Goal: Complete application form

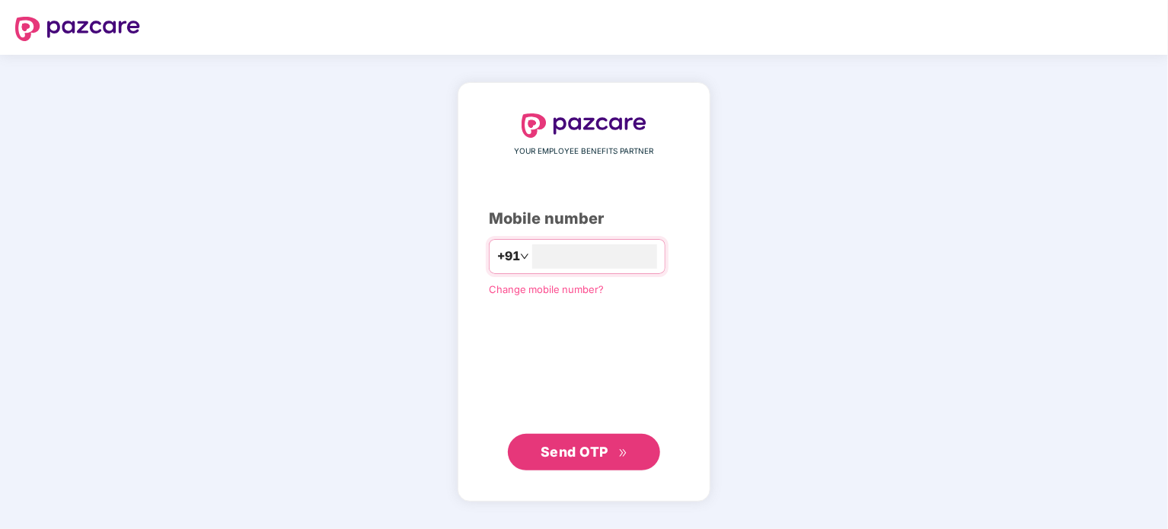
click at [628, 319] on div "YOUR EMPLOYEE BENEFITS PARTNER Mobile number +91 **** Change mobile number? Sen…" at bounding box center [584, 292] width 190 height 358
click at [597, 262] on input "****" at bounding box center [594, 256] width 125 height 24
type input "**********"
click at [572, 450] on span "Send OTP" at bounding box center [574, 452] width 68 height 16
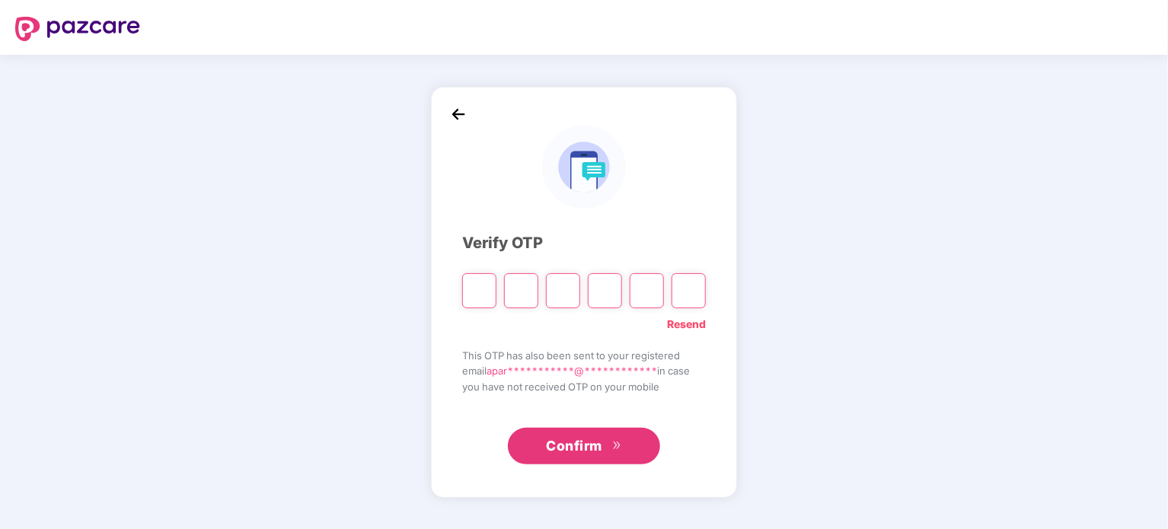
type input "*"
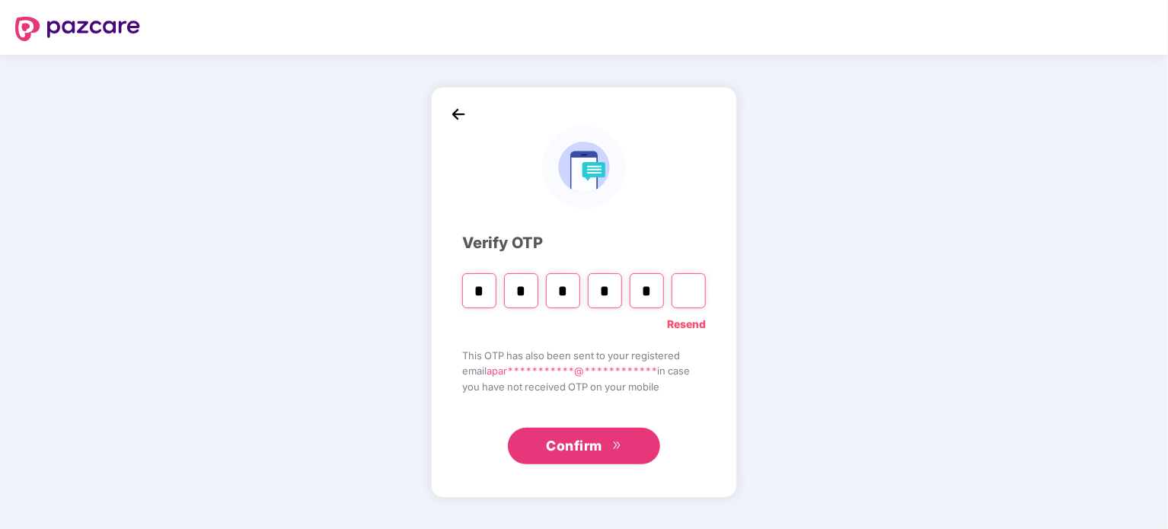
type input "*"
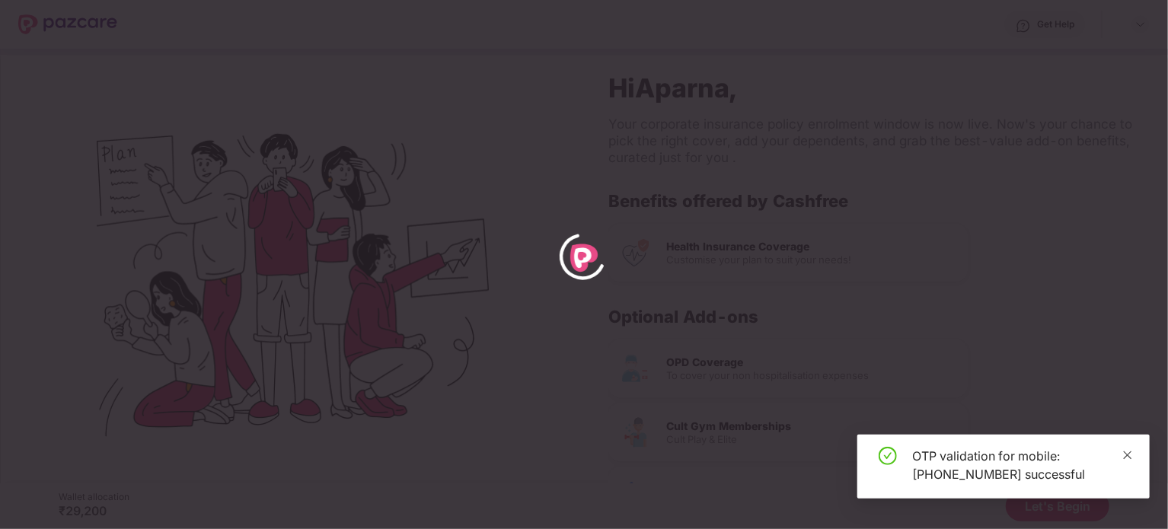
click at [1131, 452] on icon "close" at bounding box center [1127, 455] width 11 height 11
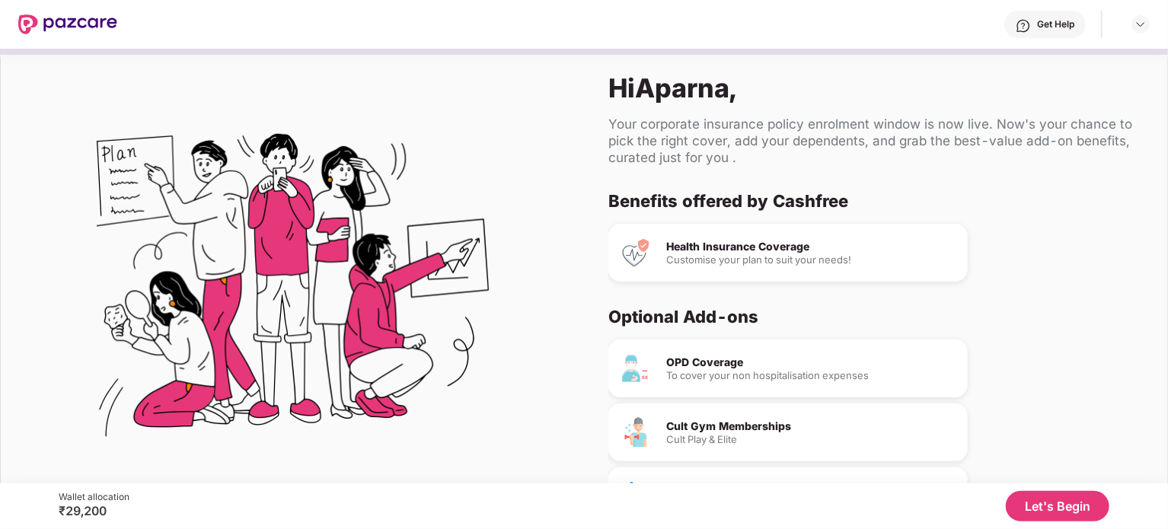
click at [1054, 508] on button "Let's Begin" at bounding box center [1058, 506] width 104 height 30
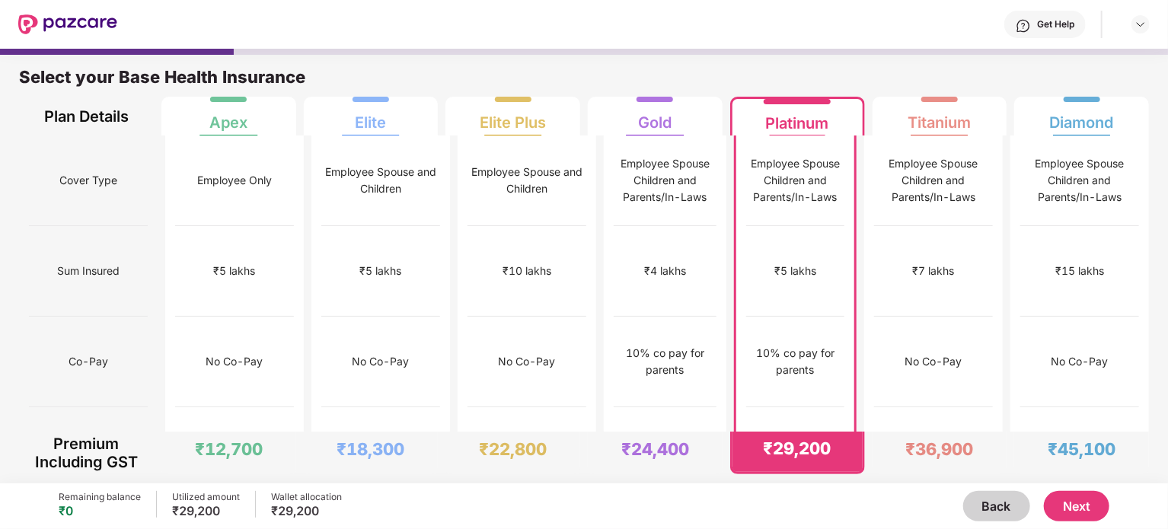
click at [1072, 493] on button "Next" at bounding box center [1076, 506] width 65 height 30
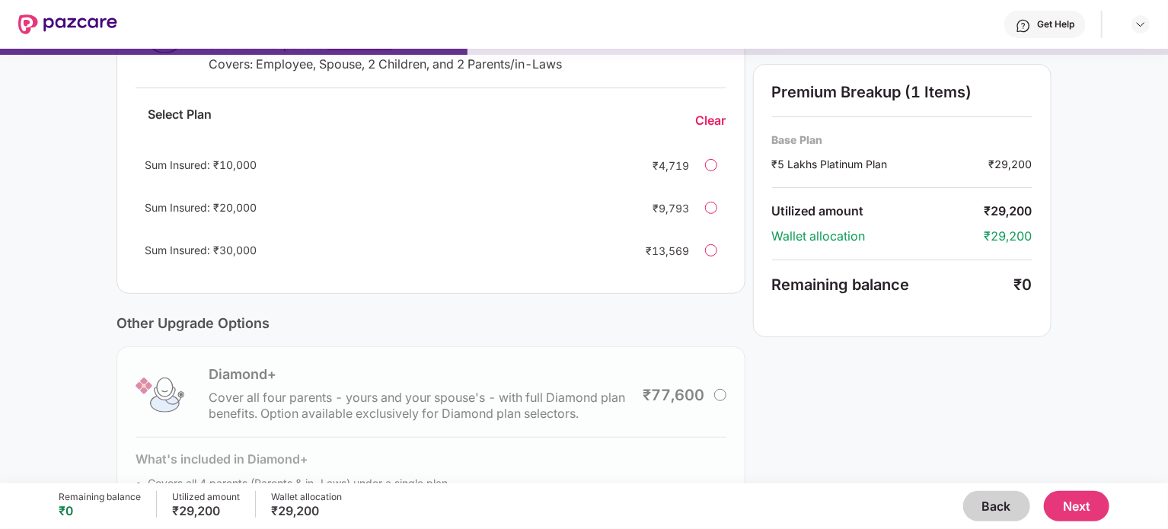
scroll to position [316, 0]
click at [702, 244] on div "Sum Insured: ₹30,000 ₹13,569" at bounding box center [431, 251] width 590 height 37
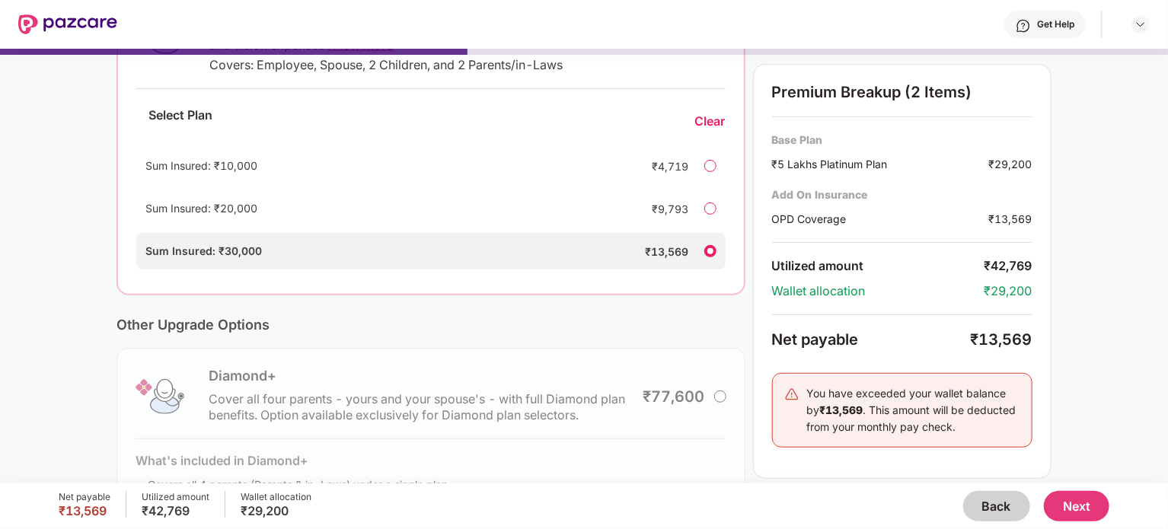
click at [703, 167] on div "Sum Insured: ₹10,000 ₹4,719" at bounding box center [430, 166] width 588 height 37
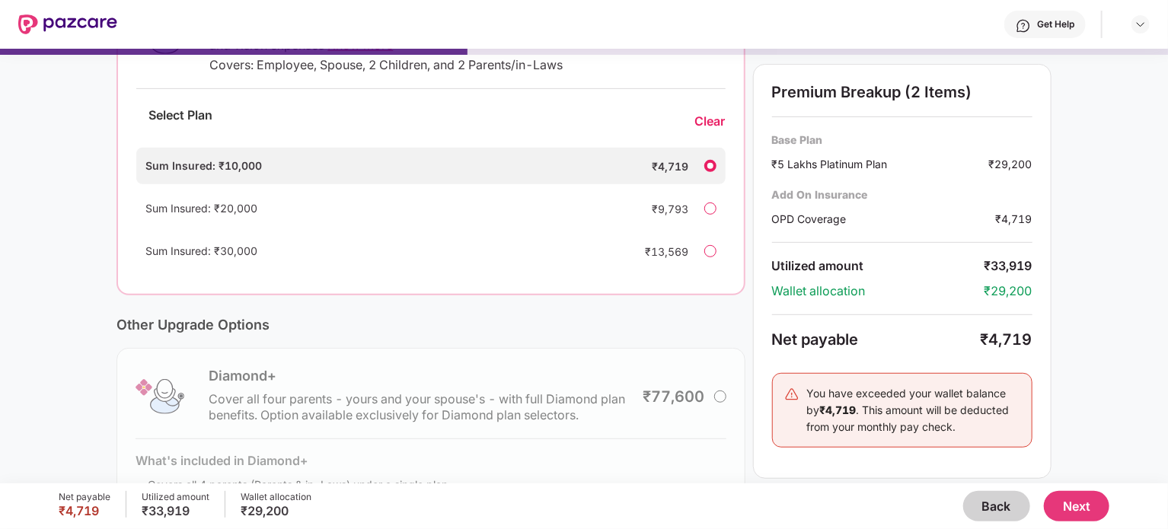
click at [722, 110] on div "Select Plan Clear" at bounding box center [430, 121] width 588 height 40
click at [716, 117] on div "Clear" at bounding box center [710, 121] width 30 height 16
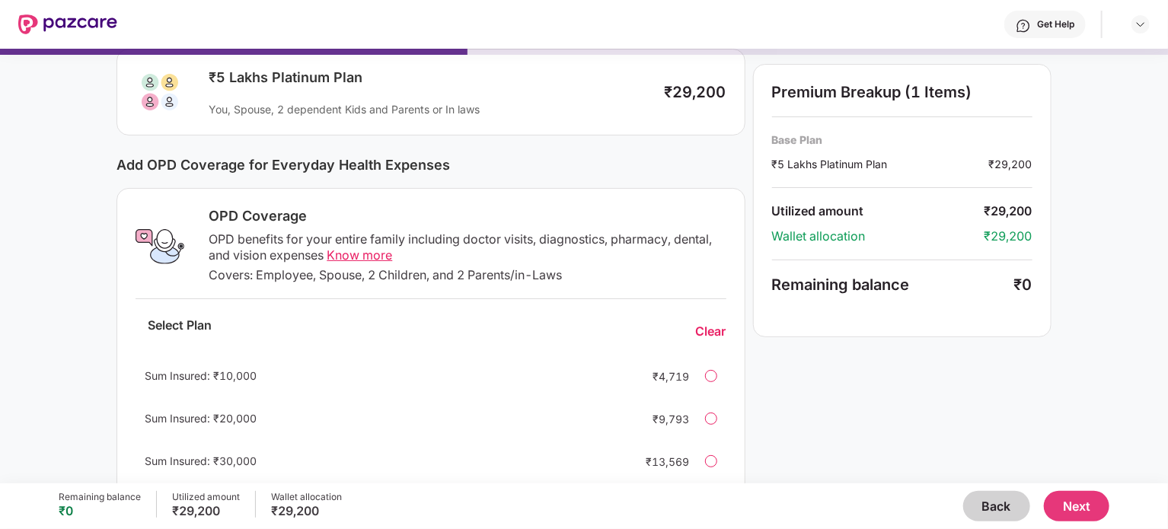
scroll to position [17, 0]
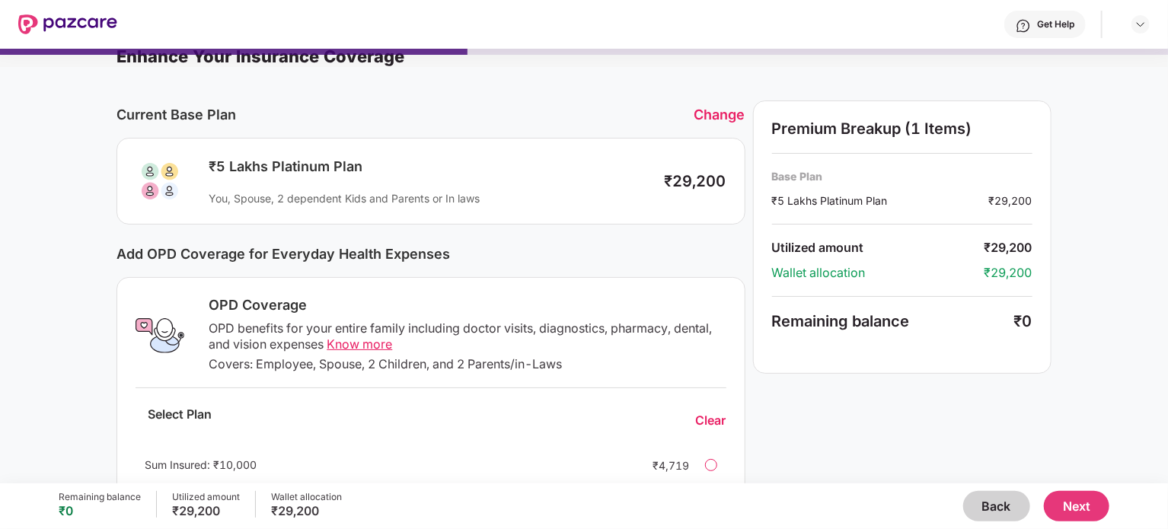
click at [1085, 512] on button "Next" at bounding box center [1076, 506] width 65 height 30
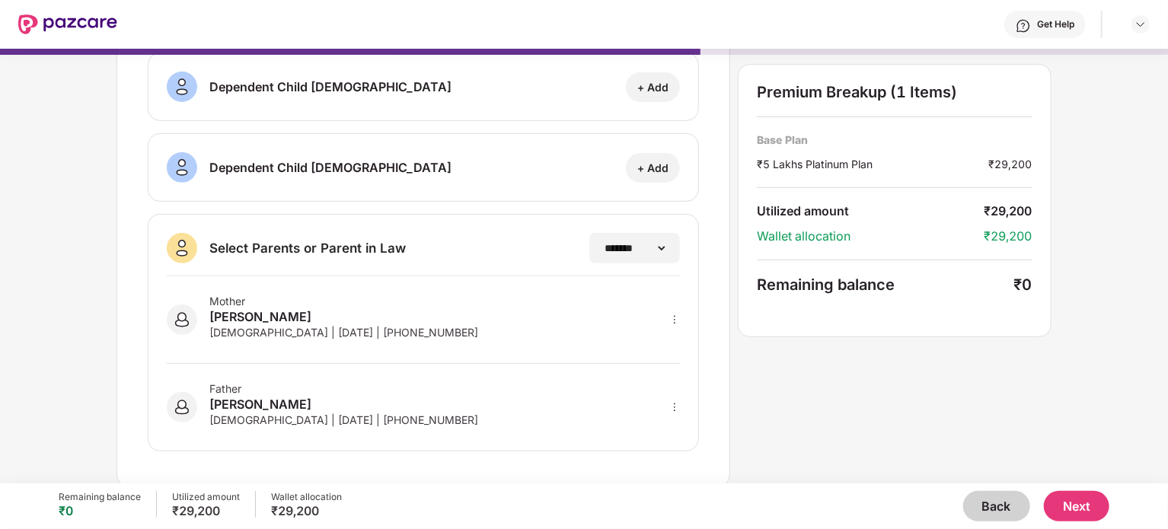
scroll to position [259, 0]
click at [1063, 504] on button "Next" at bounding box center [1076, 506] width 65 height 30
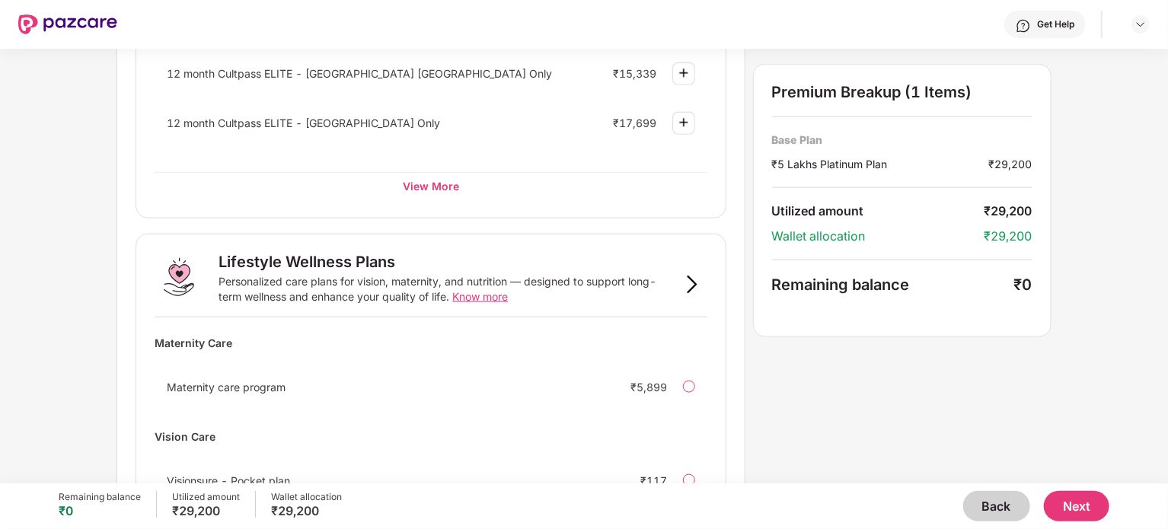
scroll to position [952, 0]
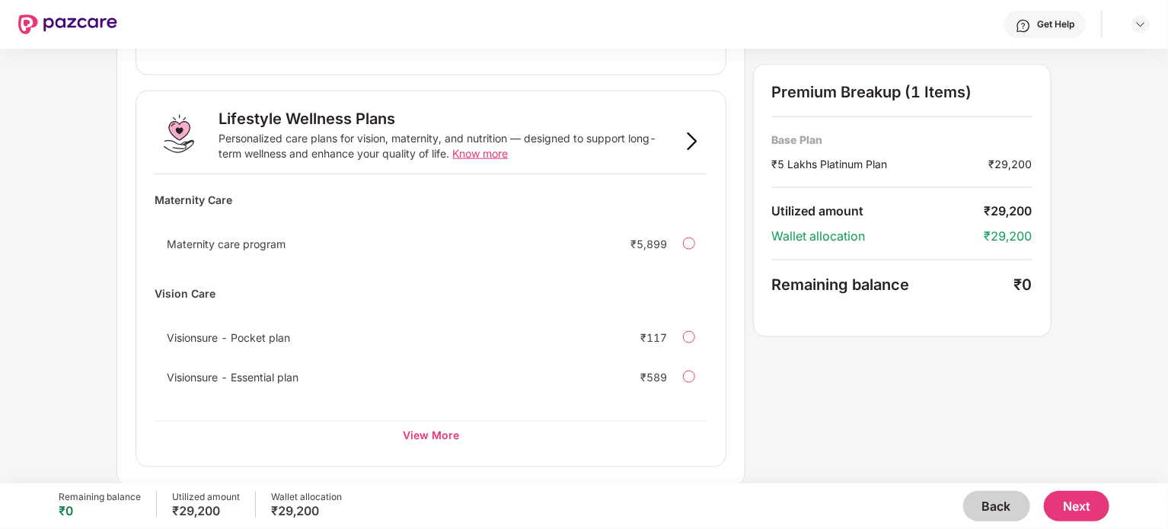
click at [1057, 508] on button "Next" at bounding box center [1076, 506] width 65 height 30
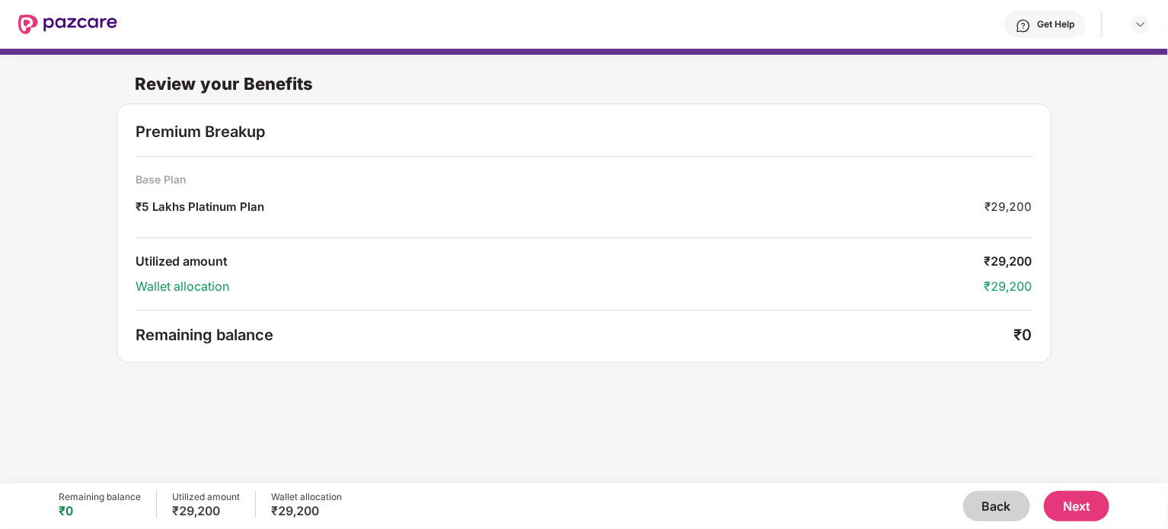
click at [1084, 498] on button "Next" at bounding box center [1076, 506] width 65 height 30
